Goal: Transaction & Acquisition: Book appointment/travel/reservation

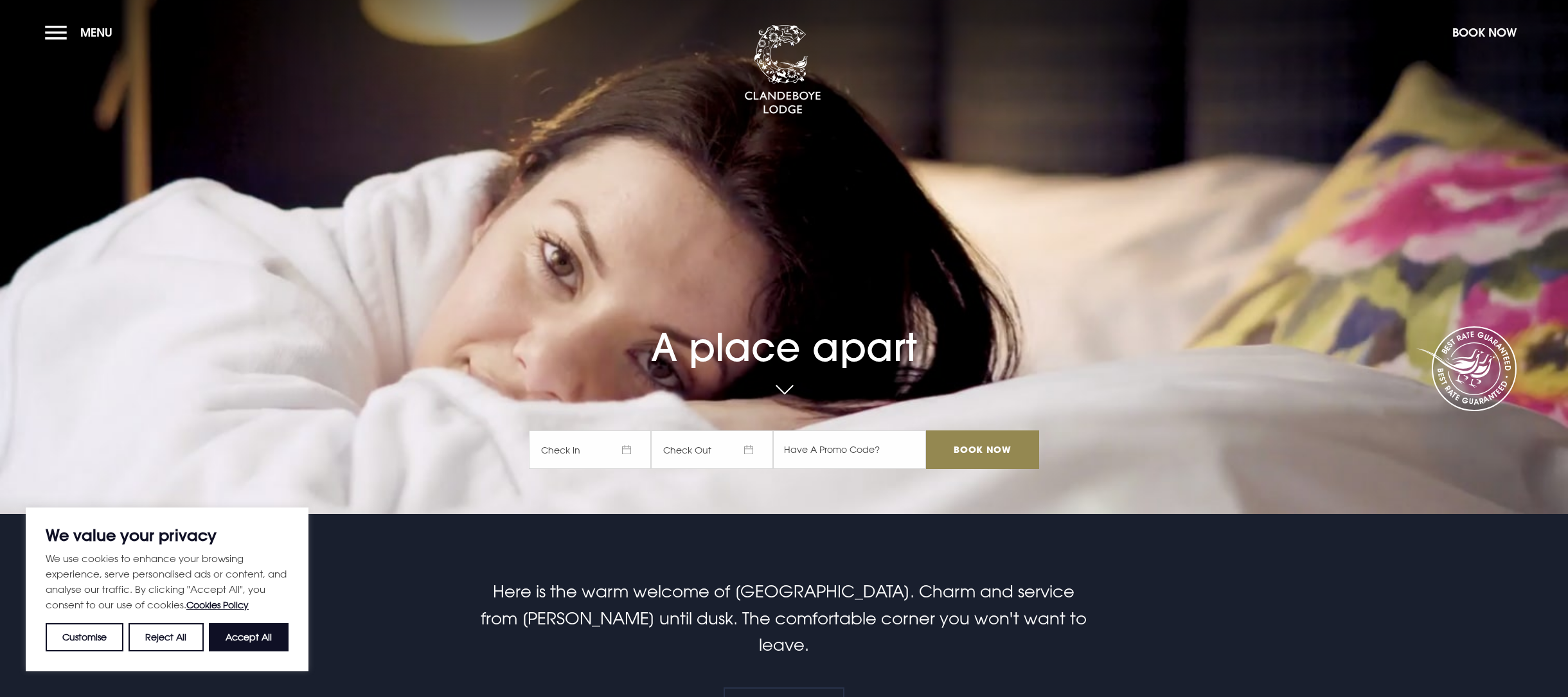
click at [593, 452] on span "Check In" at bounding box center [589, 450] width 122 height 38
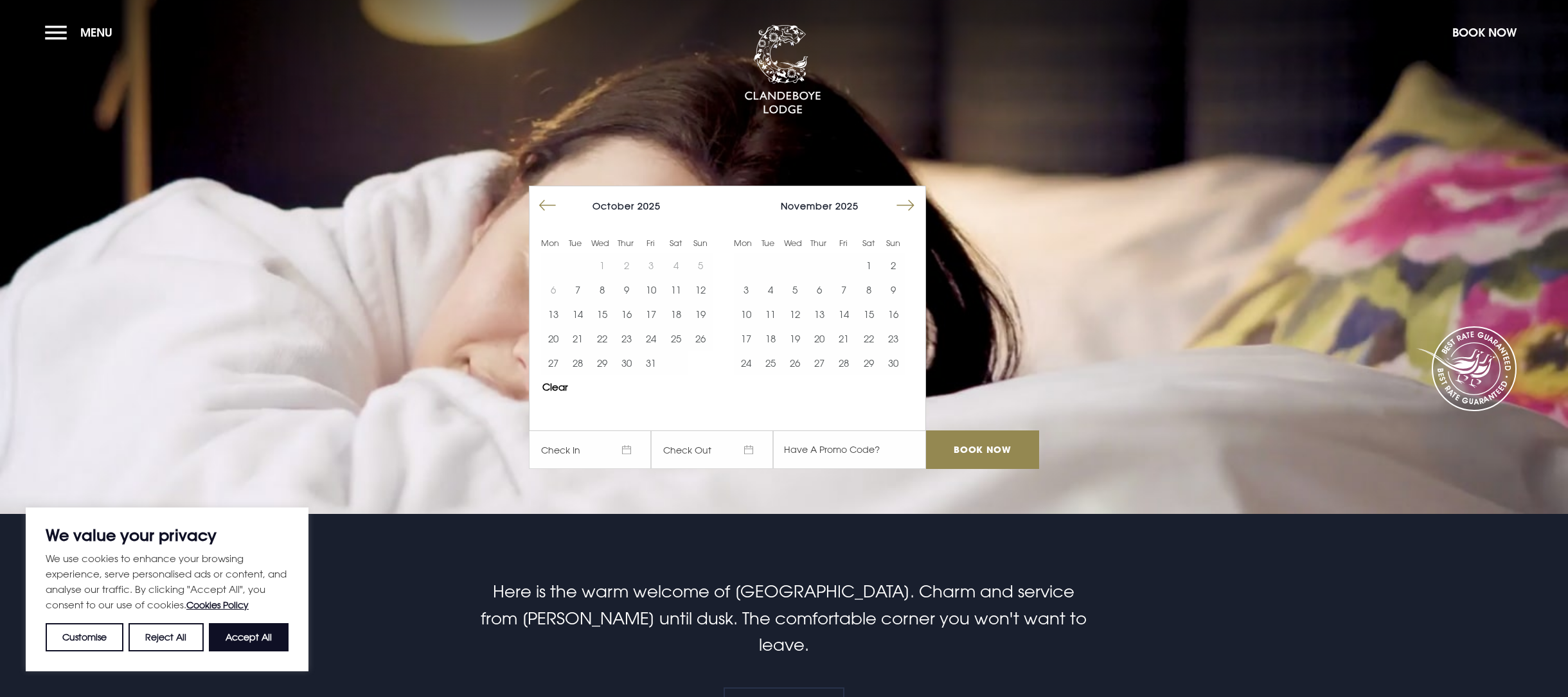
click at [911, 205] on button "Move forward to switch to the next month." at bounding box center [905, 205] width 24 height 24
click at [749, 344] on button "22" at bounding box center [746, 338] width 24 height 24
click at [802, 343] on button "24" at bounding box center [795, 338] width 24 height 24
click at [1008, 454] on input "Book Now" at bounding box center [982, 450] width 113 height 38
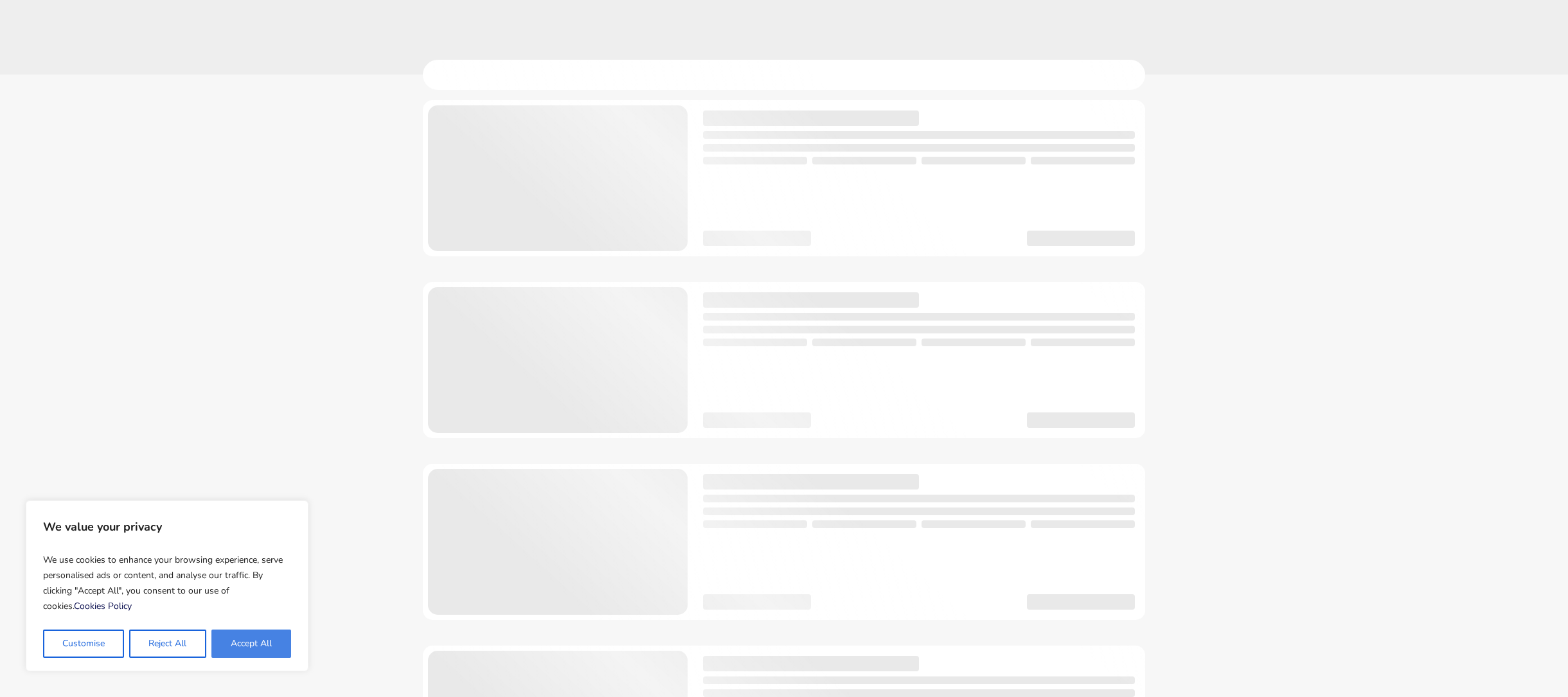
click at [255, 642] on button "Accept All" at bounding box center [251, 644] width 80 height 28
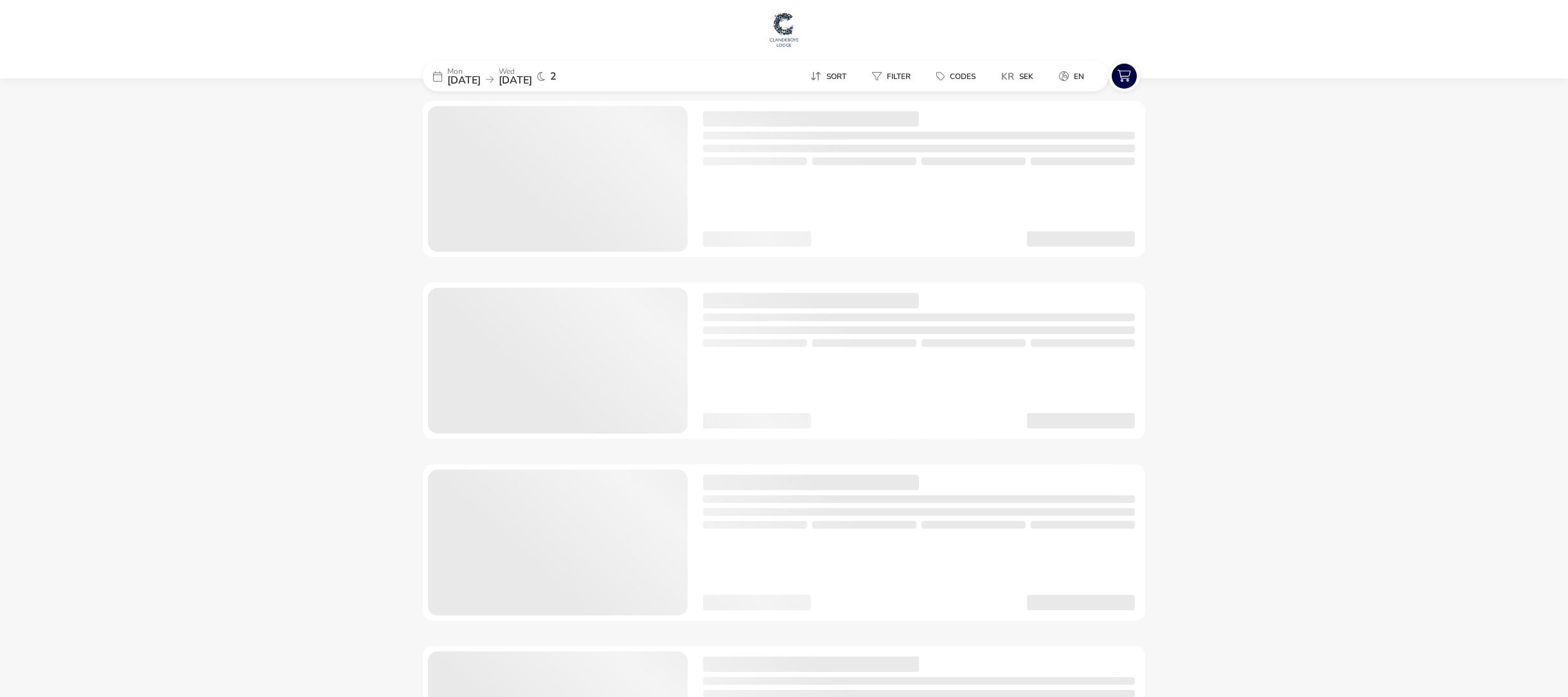
checkbox input "true"
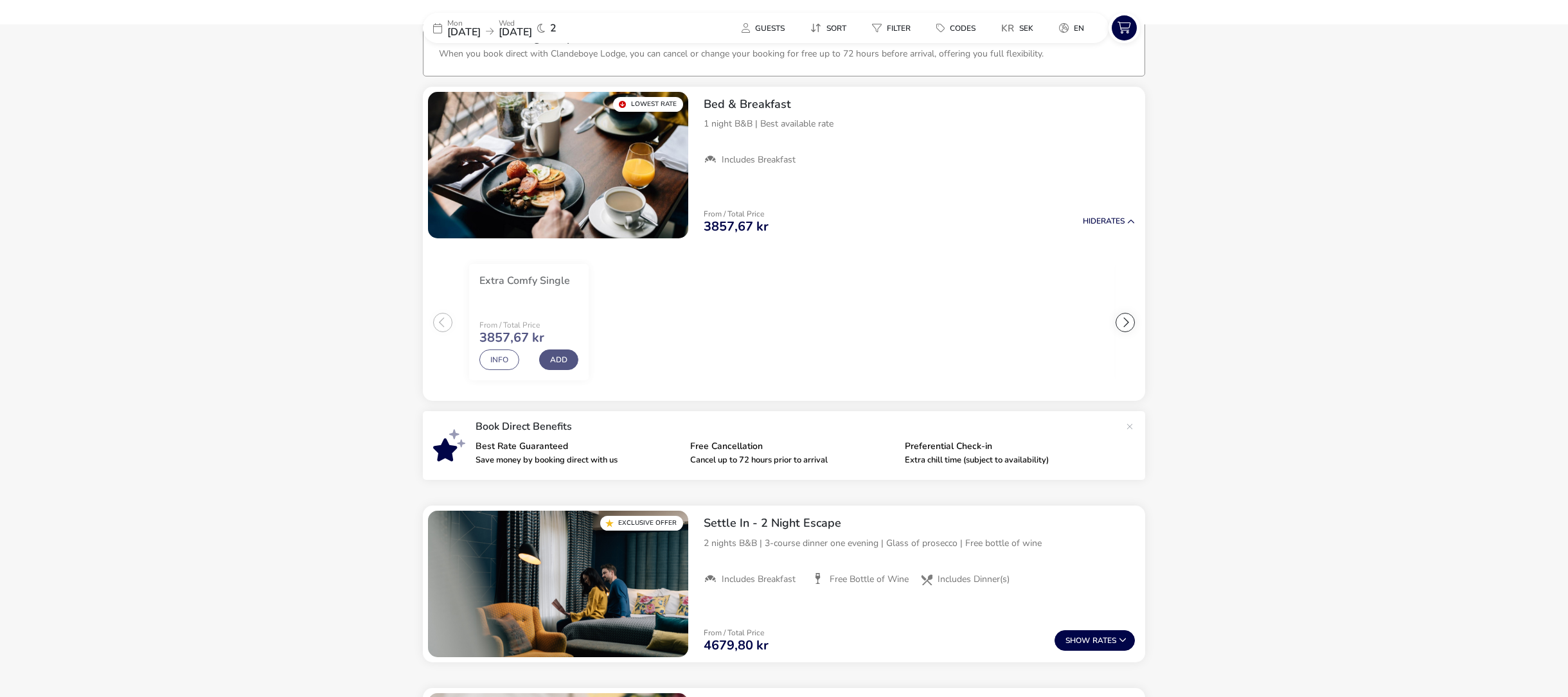
scroll to position [90, 0]
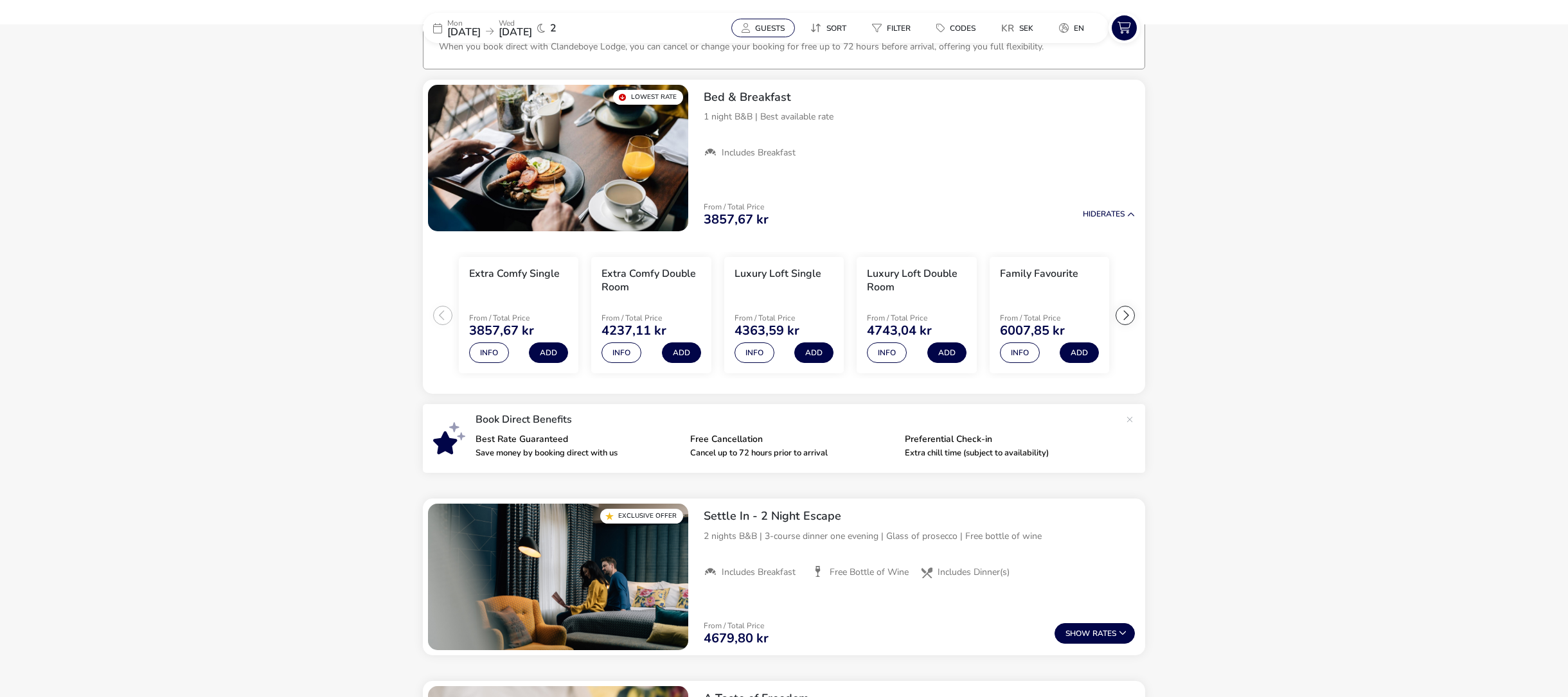
click at [766, 32] on span "Guests" at bounding box center [769, 28] width 30 height 11
click at [916, 65] on button "button" at bounding box center [914, 66] width 20 height 20
click at [917, 67] on button "button" at bounding box center [914, 66] width 20 height 20
type input "2"
click at [872, 167] on button "Apply" at bounding box center [863, 169] width 123 height 30
